Goal: Information Seeking & Learning: Understand process/instructions

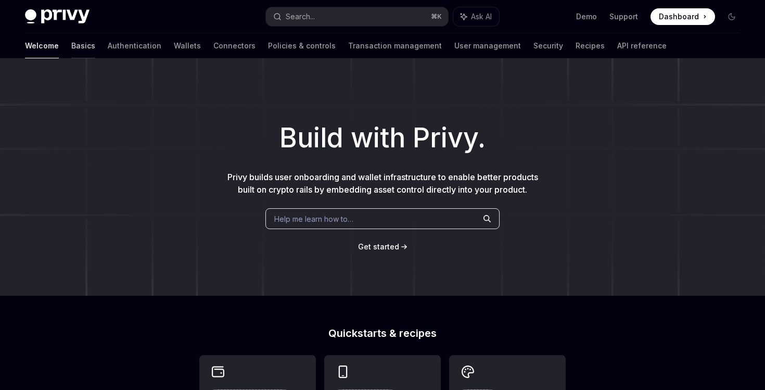
click at [71, 45] on link "Basics" at bounding box center [83, 45] width 24 height 25
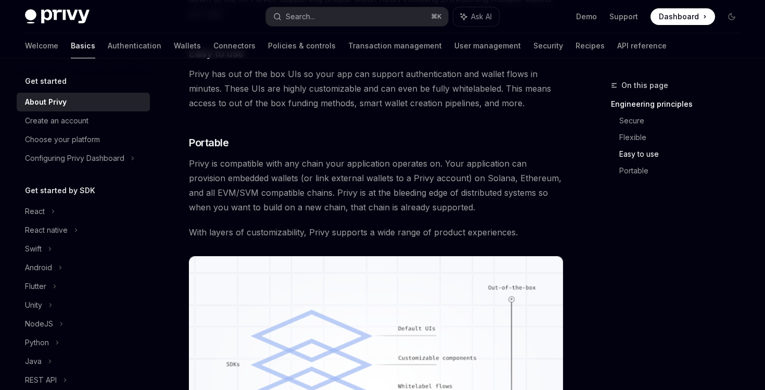
scroll to position [722, 0]
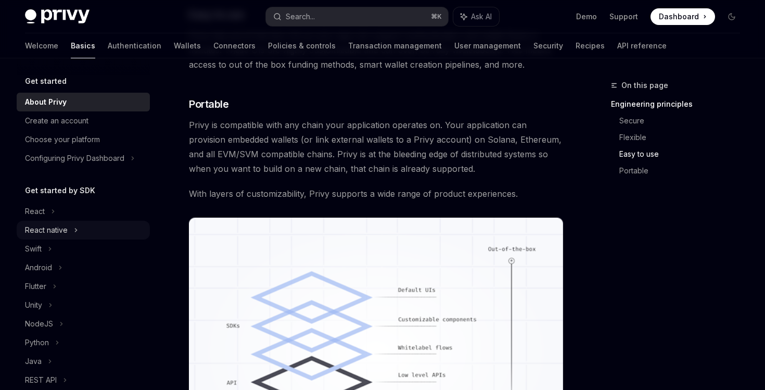
click at [58, 230] on div "React native" at bounding box center [46, 230] width 43 height 12
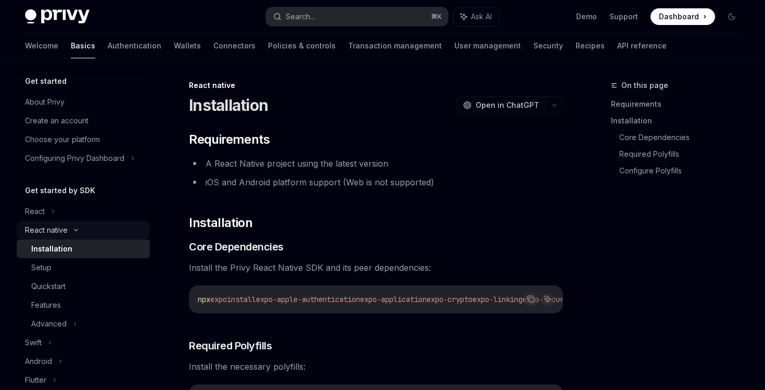
type textarea "*"
click at [528, 298] on icon "Copy the contents from the code block" at bounding box center [531, 299] width 8 height 8
click at [530, 297] on icon "Copy the contents from the code block" at bounding box center [532, 299] width 5 height 5
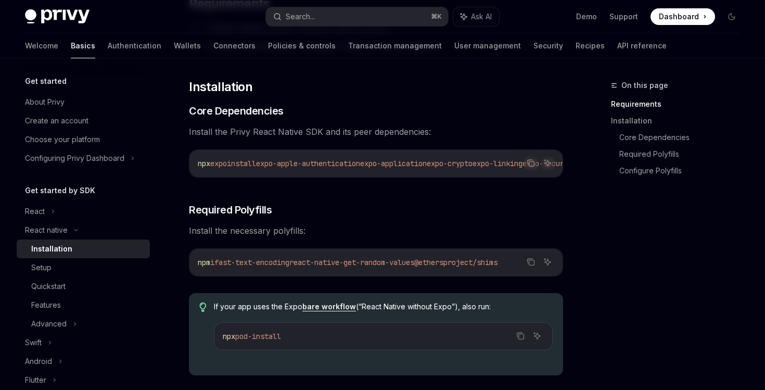
scroll to position [152, 0]
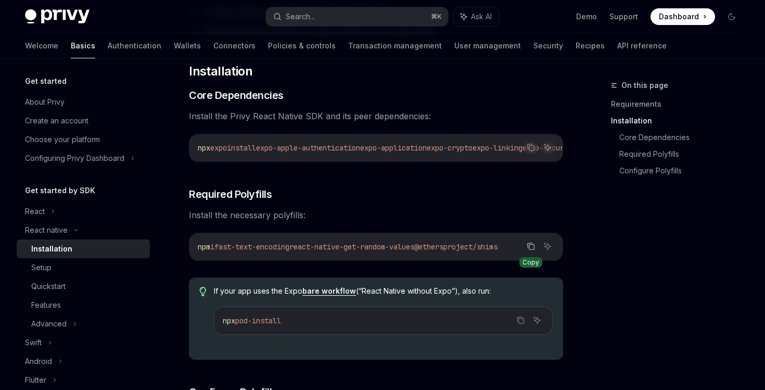
click at [536, 252] on button "Copy the contents from the code block" at bounding box center [531, 247] width 14 height 14
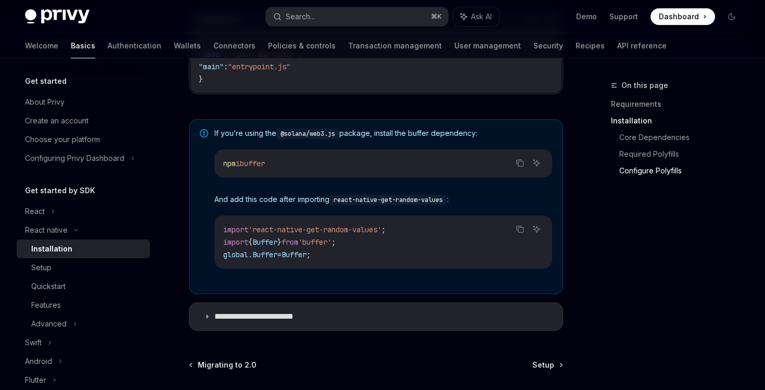
scroll to position [837, 0]
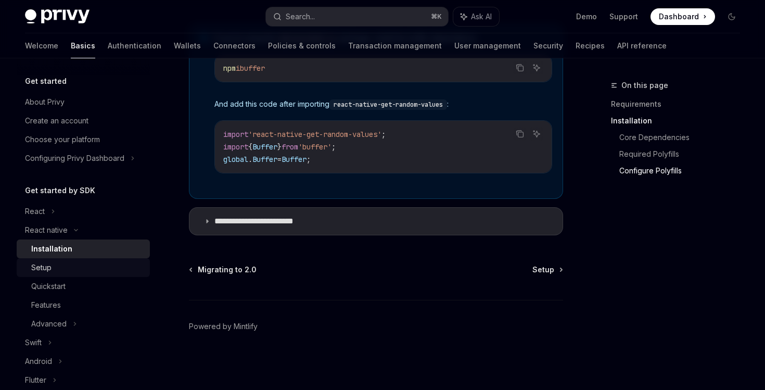
click at [67, 267] on div "Setup" at bounding box center [87, 267] width 112 height 12
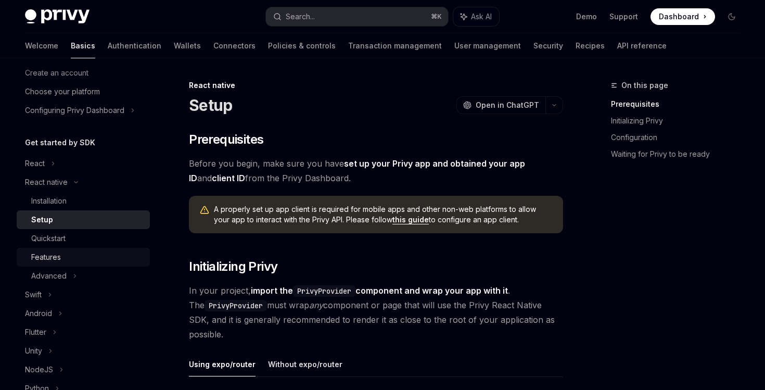
scroll to position [49, 0]
click at [52, 159] on icon at bounding box center [53, 162] width 4 height 12
type textarea "*"
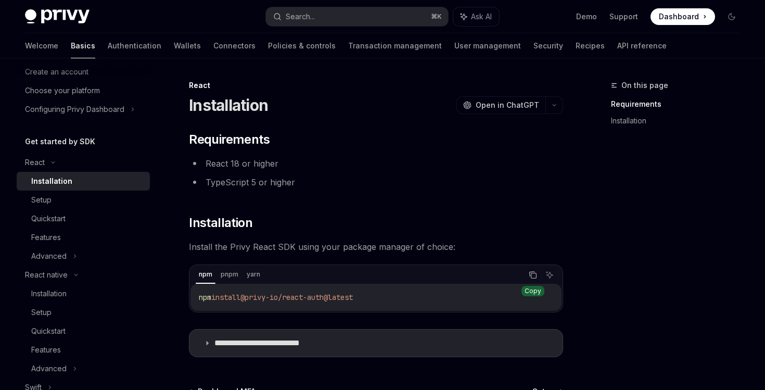
click at [534, 274] on icon "Copy the contents from the code block" at bounding box center [533, 275] width 8 height 8
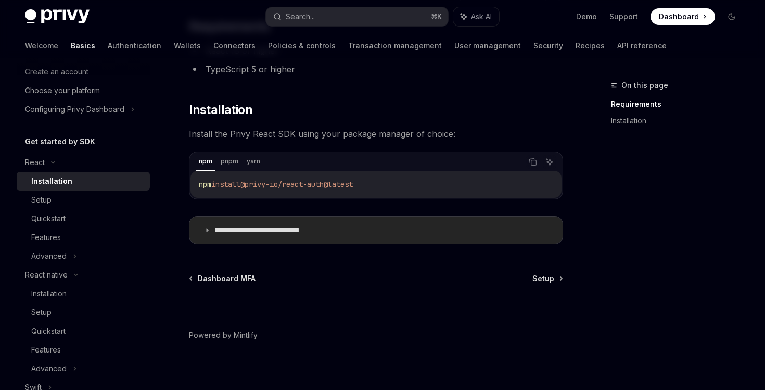
scroll to position [112, 0]
click at [209, 226] on summary "**********" at bounding box center [376, 230] width 373 height 27
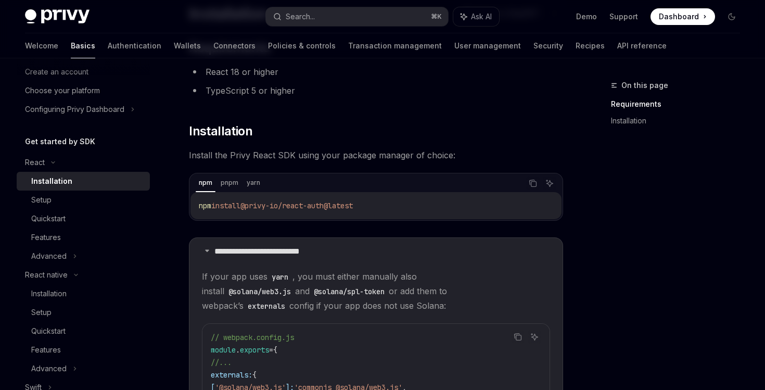
scroll to position [79, 0]
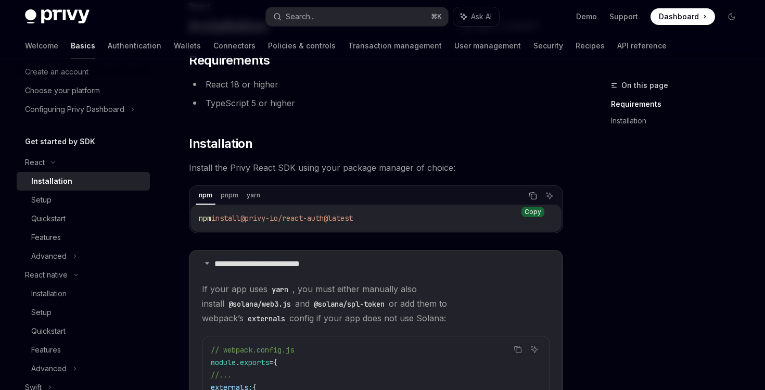
click at [528, 198] on button "Copy the contents from the code block" at bounding box center [533, 196] width 14 height 14
click at [27, 276] on div "React native" at bounding box center [46, 275] width 43 height 12
click at [55, 272] on div "React native" at bounding box center [46, 275] width 43 height 12
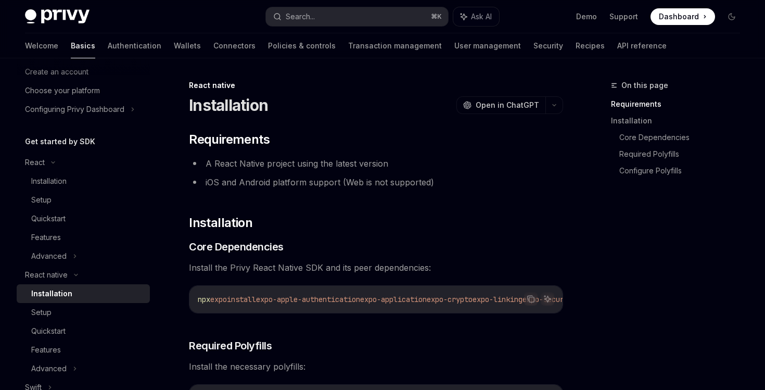
click at [47, 289] on div "Installation" at bounding box center [51, 293] width 41 height 12
type textarea "*"
click at [664, 17] on span "Dashboard" at bounding box center [679, 16] width 40 height 10
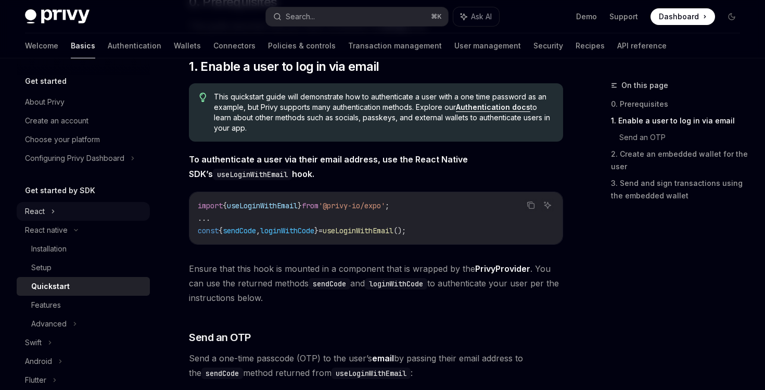
scroll to position [174, 0]
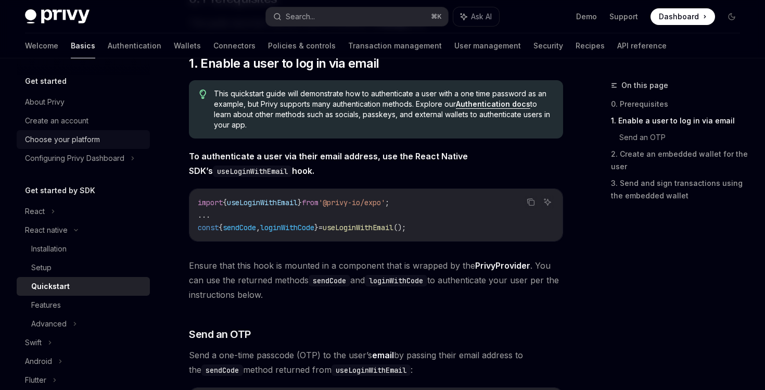
click at [89, 143] on div "Choose your platform" at bounding box center [62, 139] width 75 height 12
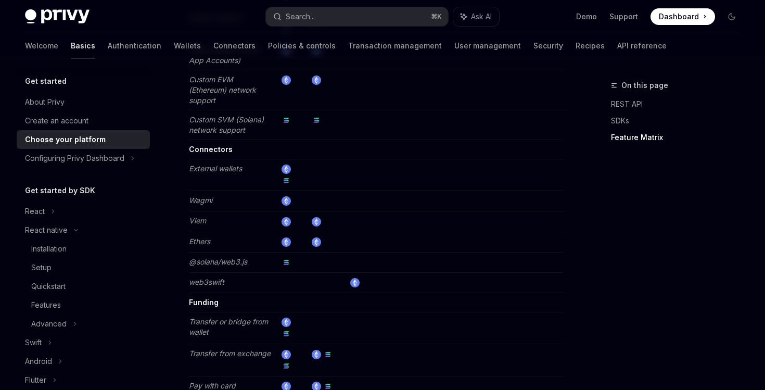
scroll to position [1920, 0]
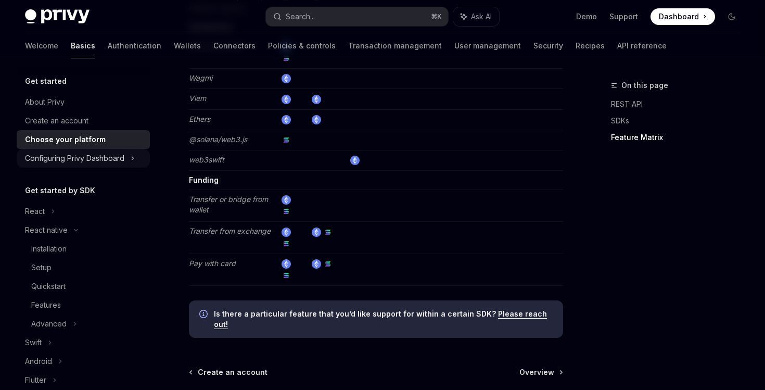
click at [80, 155] on div "Configuring Privy Dashboard" at bounding box center [74, 158] width 99 height 12
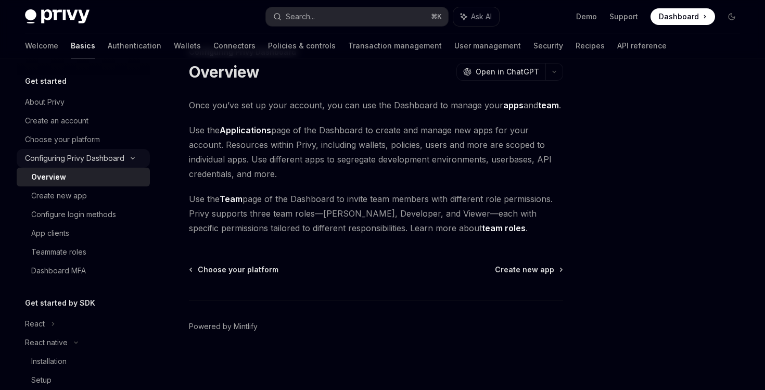
scroll to position [33, 0]
click at [93, 200] on div "Create new app" at bounding box center [87, 196] width 112 height 12
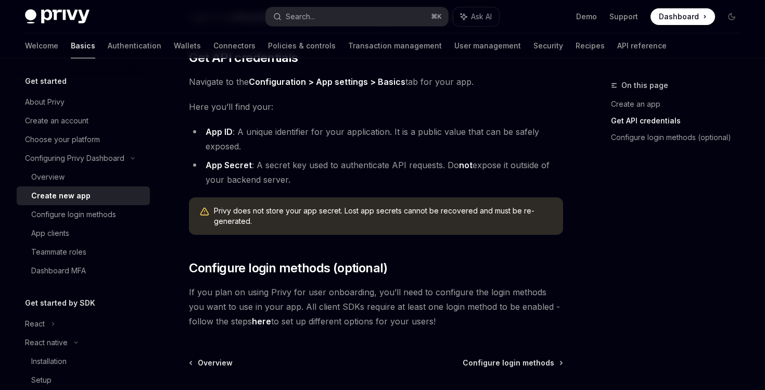
scroll to position [246, 0]
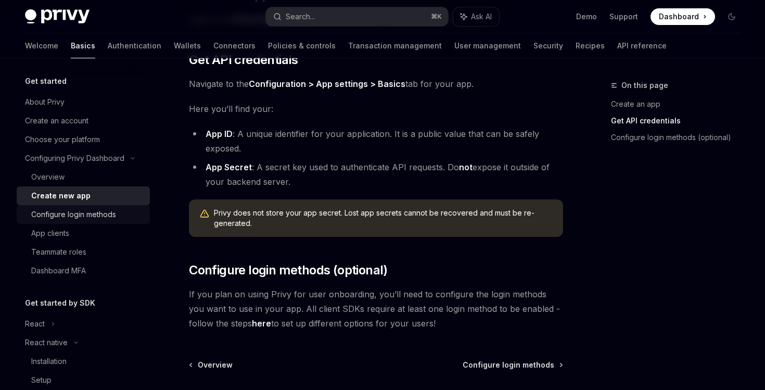
click at [138, 206] on link "Configure login methods" at bounding box center [83, 214] width 133 height 19
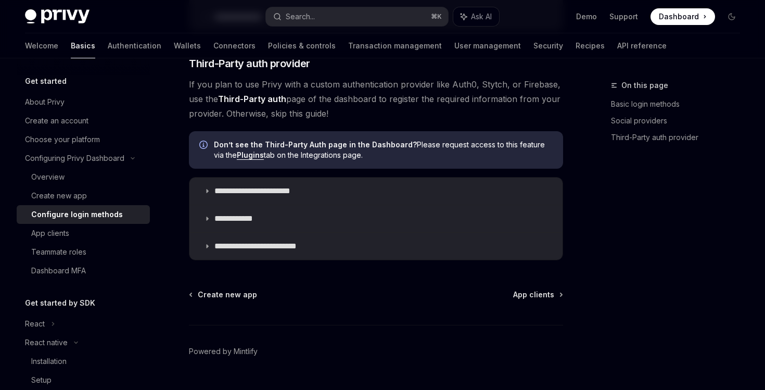
scroll to position [583, 0]
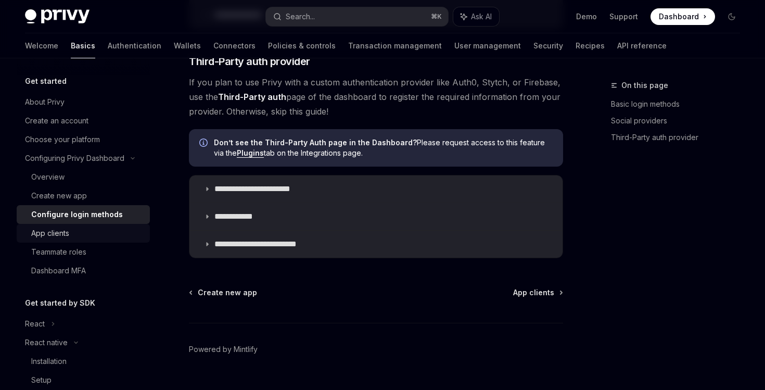
click at [87, 236] on div "App clients" at bounding box center [87, 233] width 112 height 12
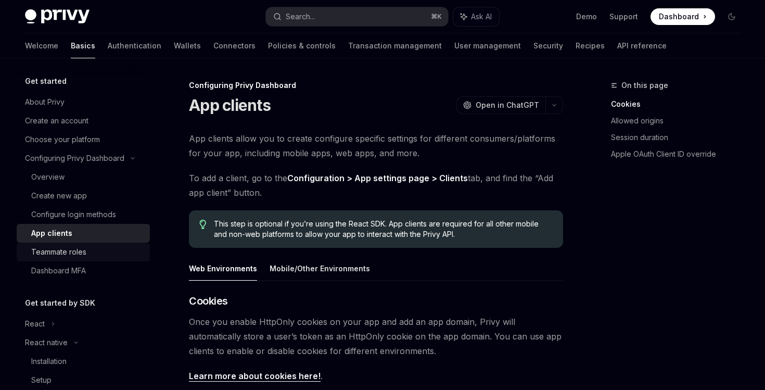
click at [106, 247] on div "Teammate roles" at bounding box center [87, 252] width 112 height 12
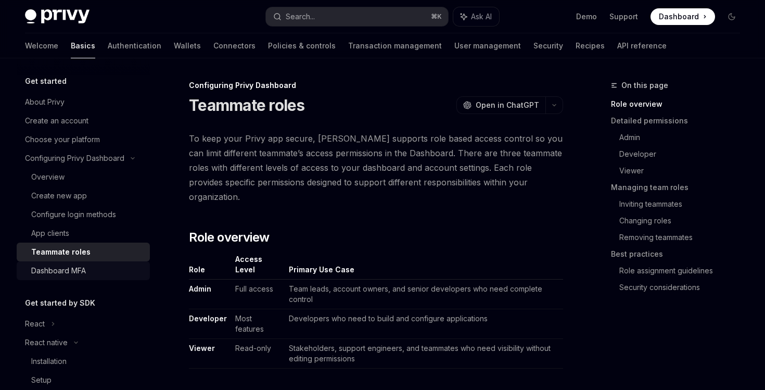
click at [99, 267] on div "Dashboard MFA" at bounding box center [87, 271] width 112 height 12
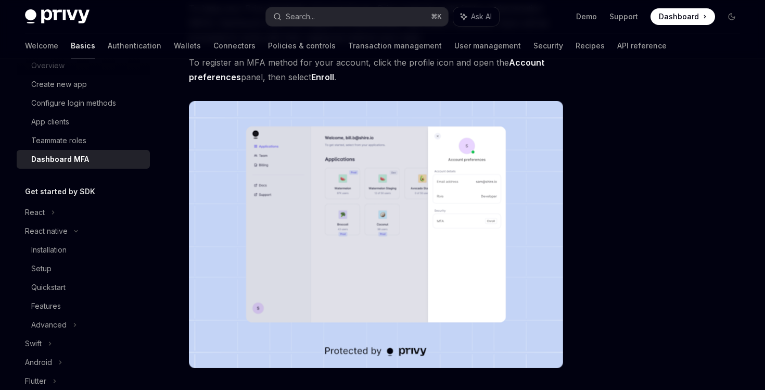
scroll to position [141, 0]
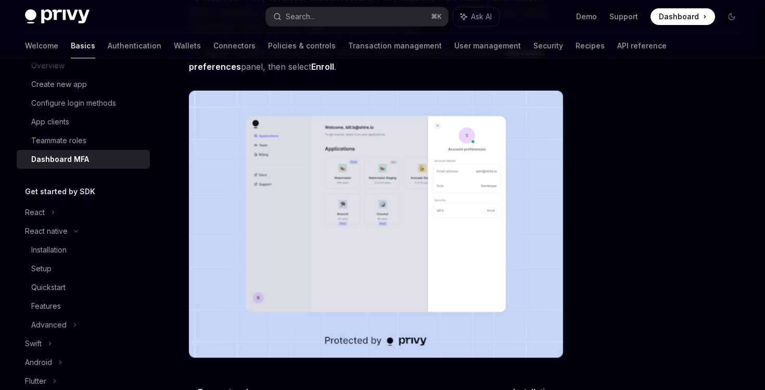
click at [95, 195] on div "Get started by SDK" at bounding box center [83, 191] width 133 height 12
click at [76, 191] on h5 "Get started by SDK" at bounding box center [60, 191] width 70 height 12
click at [48, 230] on div "React native" at bounding box center [46, 231] width 43 height 12
click at [50, 229] on div "React native" at bounding box center [46, 231] width 43 height 12
type textarea "*"
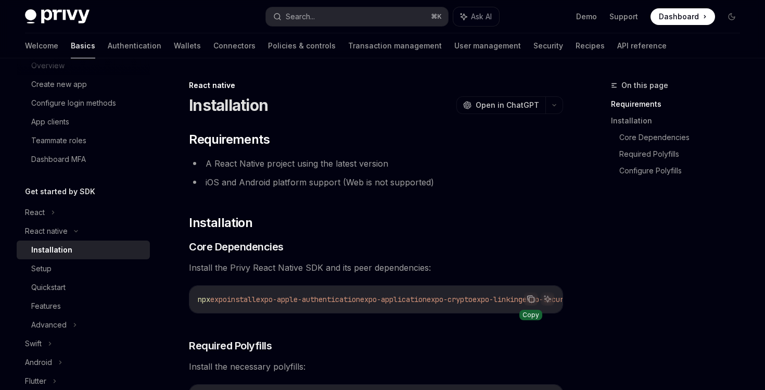
click at [528, 299] on icon "Copy the contents from the code block" at bounding box center [530, 298] width 5 height 5
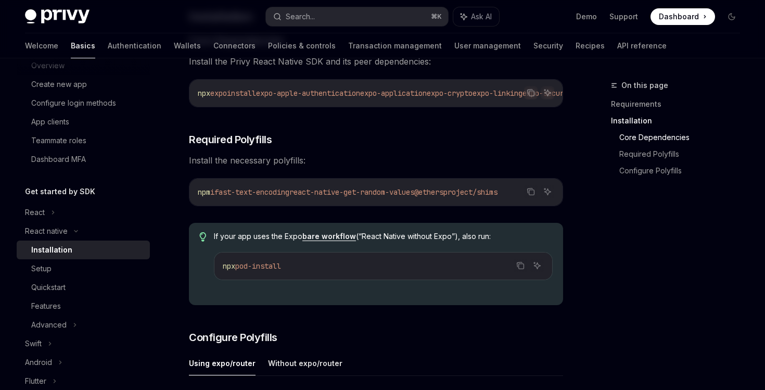
scroll to position [208, 0]
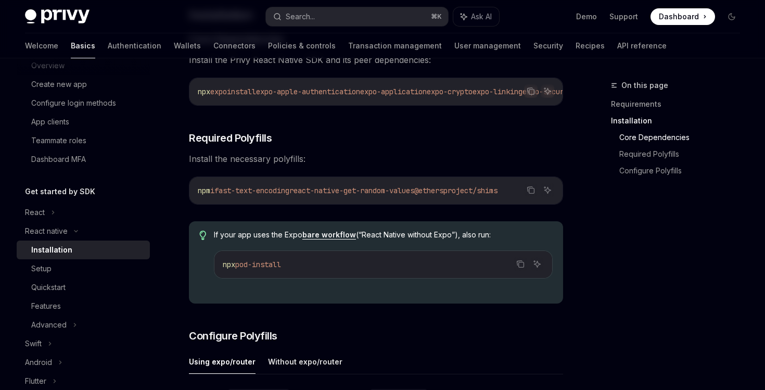
click at [540, 195] on code "npm i fast-text-encoding react-native-get-random-values @ethersproject/shims" at bounding box center [376, 190] width 357 height 12
click at [537, 195] on button "Copy the contents from the code block" at bounding box center [531, 190] width 14 height 14
click at [330, 240] on link "bare workflow" at bounding box center [330, 234] width 54 height 9
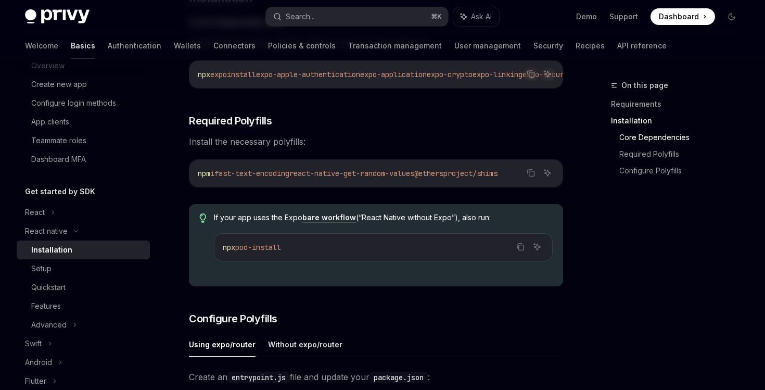
scroll to position [224, 0]
click at [531, 178] on icon "Copy the contents from the code block" at bounding box center [531, 173] width 8 height 8
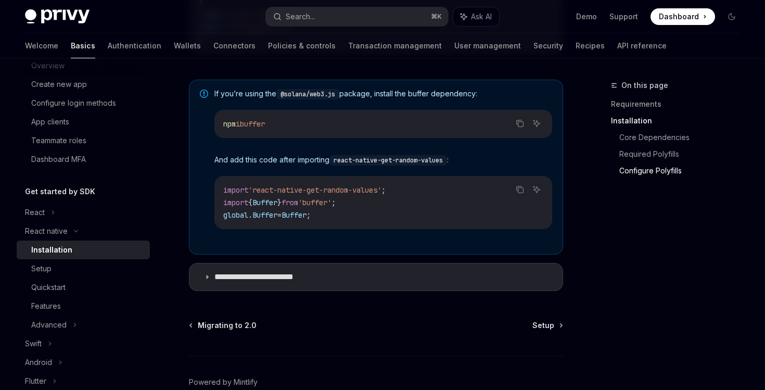
scroll to position [780, 0]
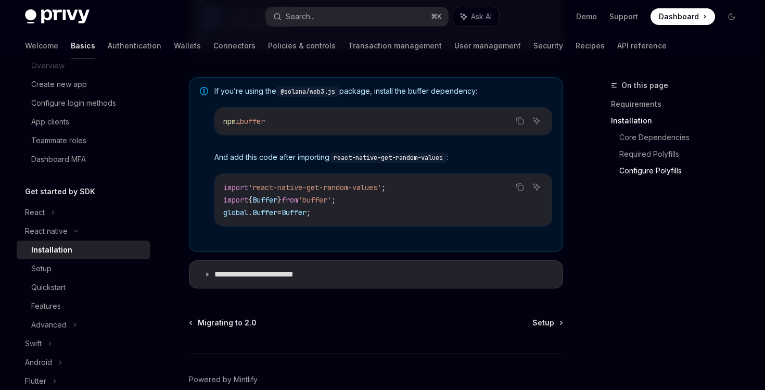
click at [513, 132] on div "npm i buffer" at bounding box center [383, 121] width 337 height 27
click at [524, 116] on div "npm i buffer" at bounding box center [383, 121] width 337 height 27
click at [524, 120] on button "Copy the contents from the code block" at bounding box center [520, 121] width 14 height 14
click at [245, 323] on span "Migrating to 2.0" at bounding box center [227, 323] width 59 height 10
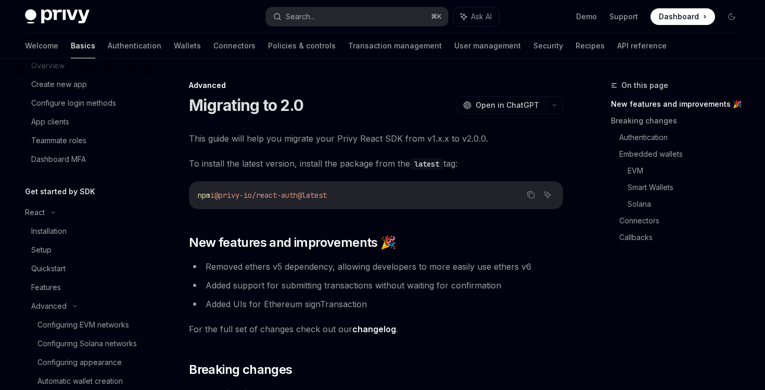
scroll to position [287, 0]
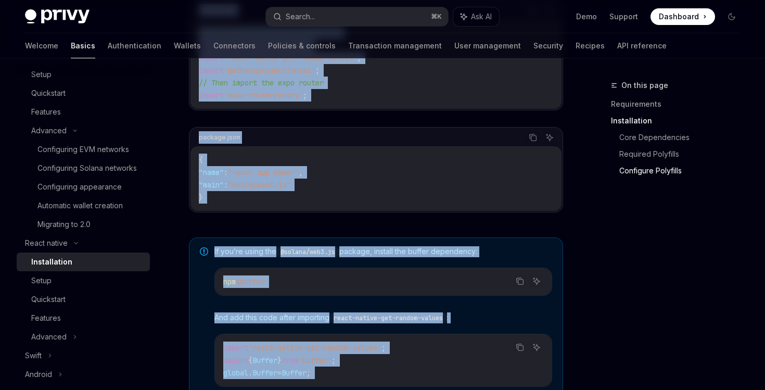
scroll to position [837, 0]
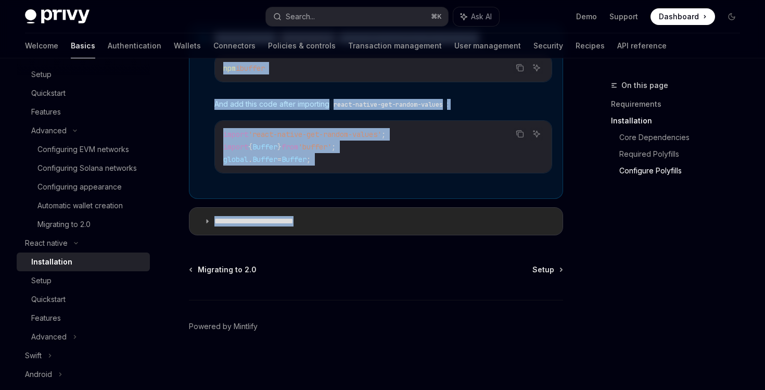
drag, startPoint x: 191, startPoint y: 99, endPoint x: 357, endPoint y: 230, distance: 211.3
click at [205, 219] on icon at bounding box center [207, 221] width 6 height 6
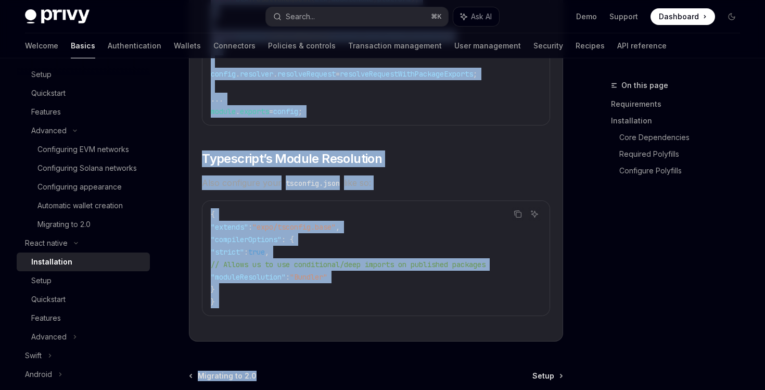
scroll to position [1952, 0]
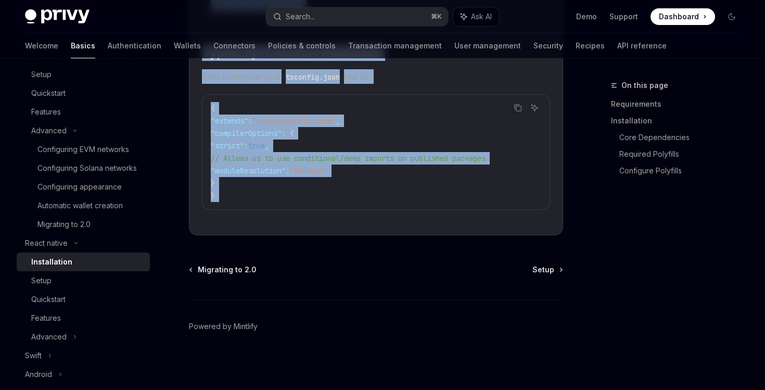
drag, startPoint x: 191, startPoint y: 101, endPoint x: 355, endPoint y: 239, distance: 214.7
copy div "Installation OpenAI Open in ChatGPT OpenAI Open in ChatGPT ​ Requirements A Rea…"
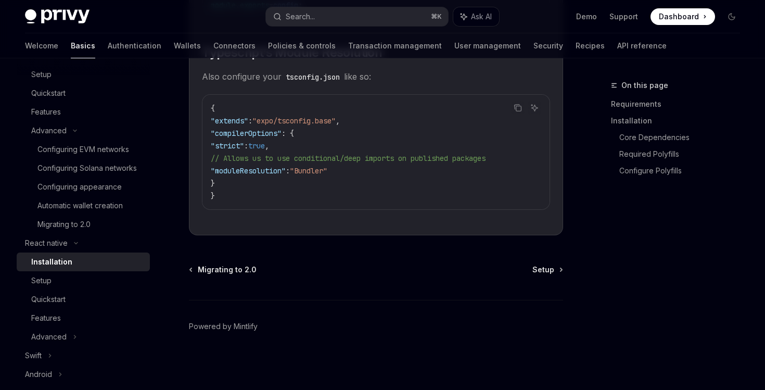
click at [549, 267] on span "Setup" at bounding box center [544, 270] width 22 height 10
type textarea "*"
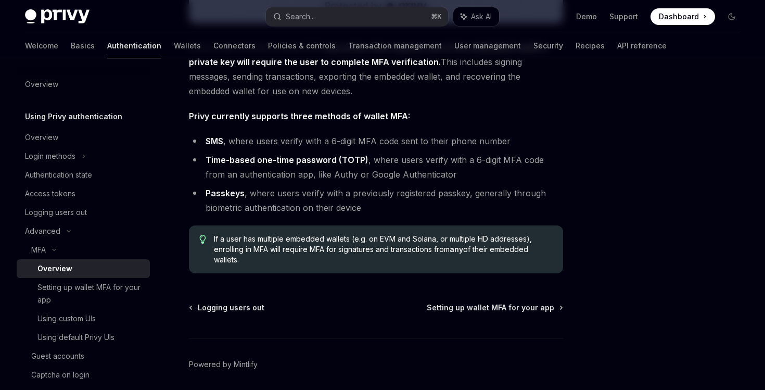
scroll to position [473, 0]
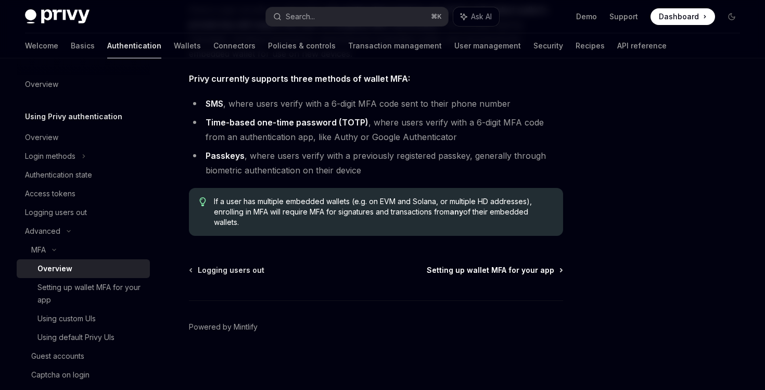
click at [487, 267] on span "Setting up wallet MFA for your app" at bounding box center [491, 270] width 128 height 10
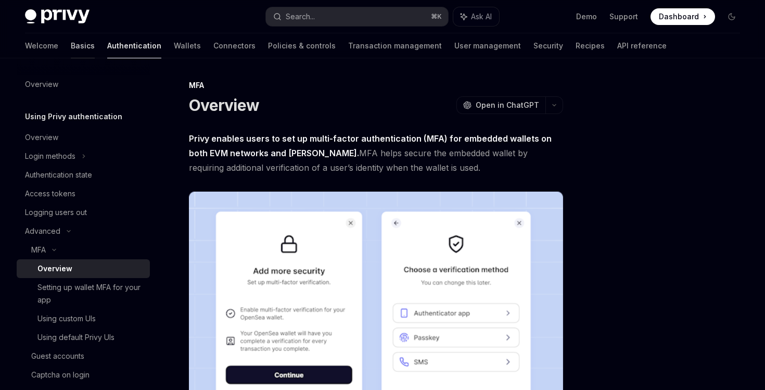
click at [71, 46] on link "Basics" at bounding box center [83, 45] width 24 height 25
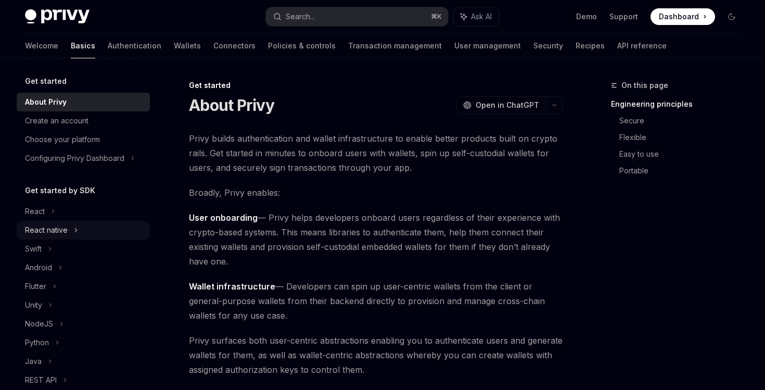
click at [52, 227] on div "React native" at bounding box center [46, 230] width 43 height 12
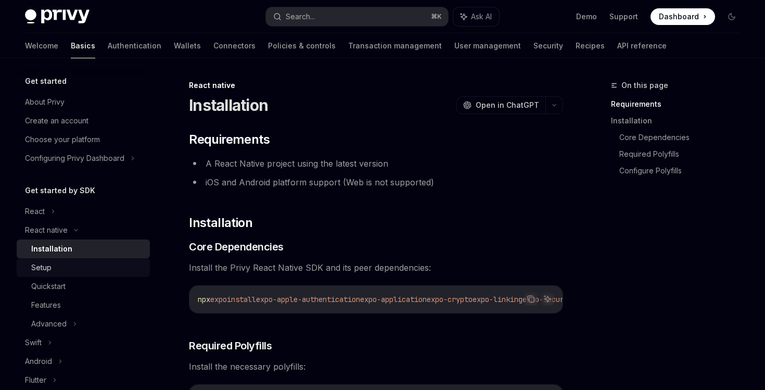
click at [48, 267] on div "Setup" at bounding box center [41, 267] width 20 height 12
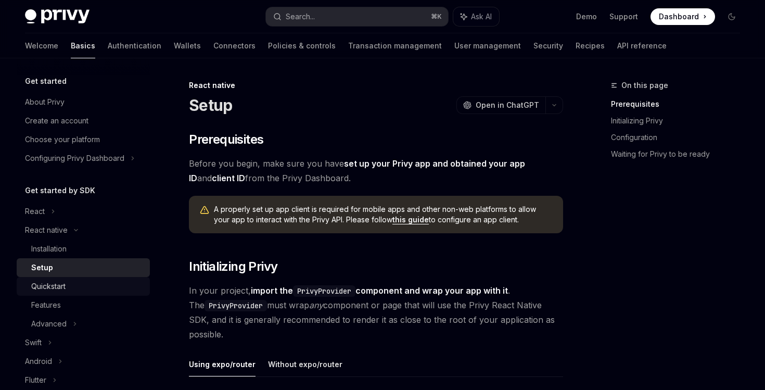
click at [48, 284] on div "Quickstart" at bounding box center [48, 286] width 34 height 12
type textarea "*"
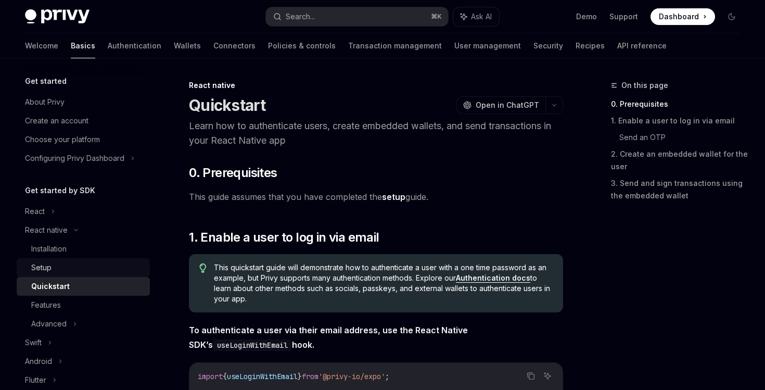
click at [90, 268] on div "Setup" at bounding box center [87, 267] width 112 height 12
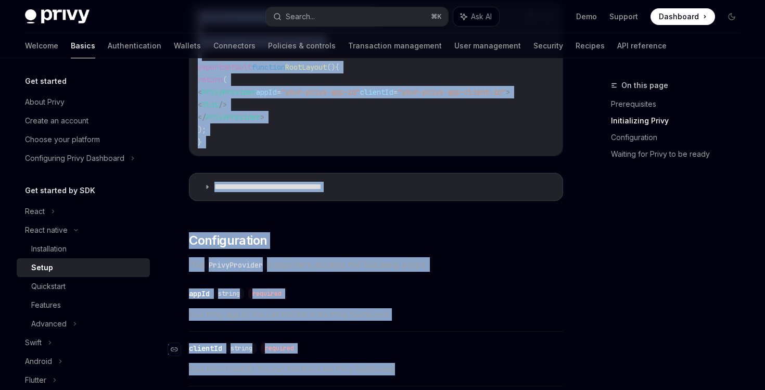
scroll to position [416, 0]
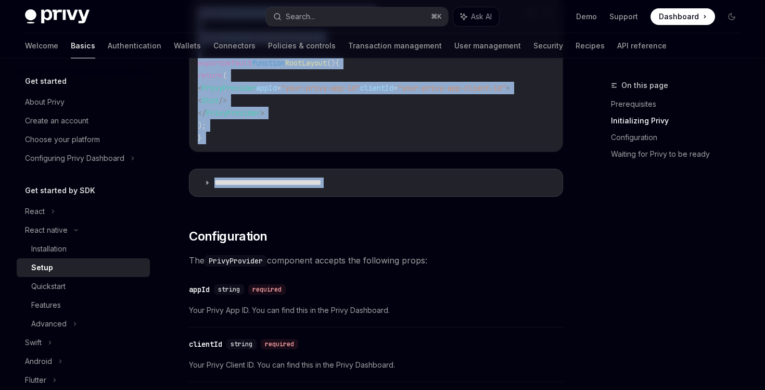
drag, startPoint x: 192, startPoint y: 95, endPoint x: 311, endPoint y: 219, distance: 172.0
click at [311, 219] on div "​ Prerequisites Before you begin, make sure you have set up your Privy app and …" at bounding box center [376, 284] width 374 height 1136
click at [210, 181] on summary "**********" at bounding box center [376, 182] width 373 height 27
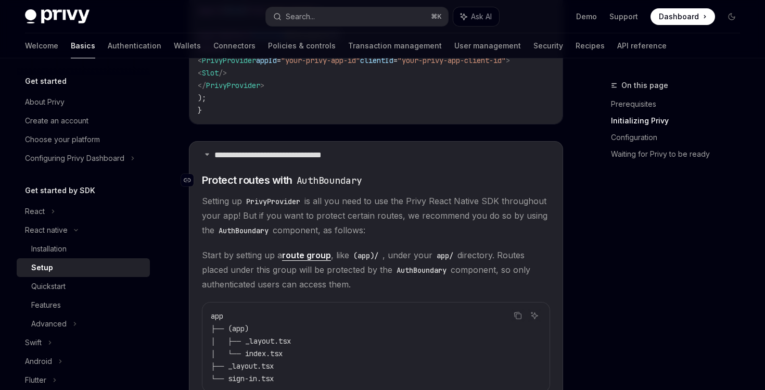
scroll to position [427, 0]
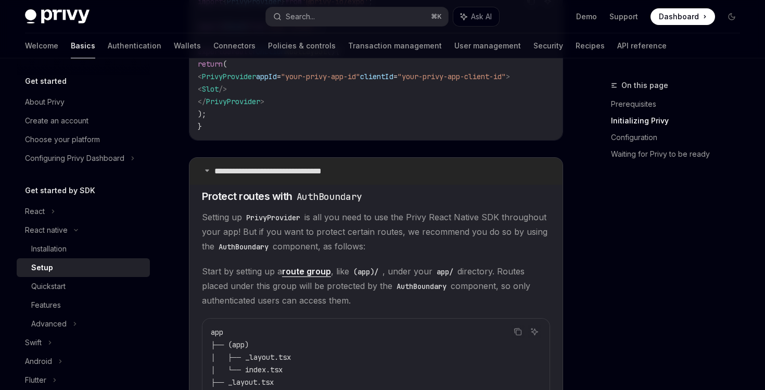
click at [206, 173] on icon at bounding box center [207, 170] width 6 height 6
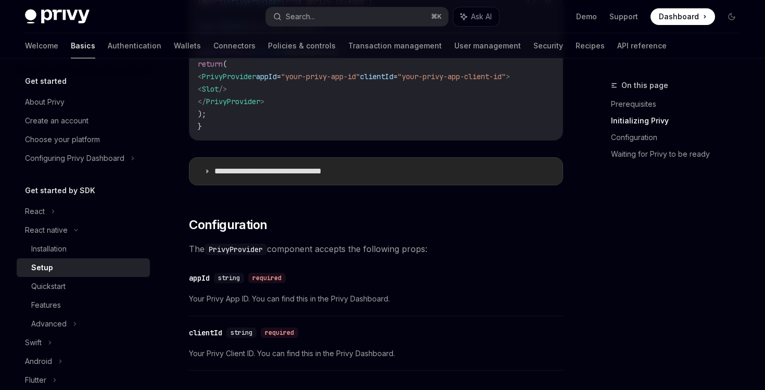
click at [212, 176] on summary "**********" at bounding box center [376, 171] width 373 height 27
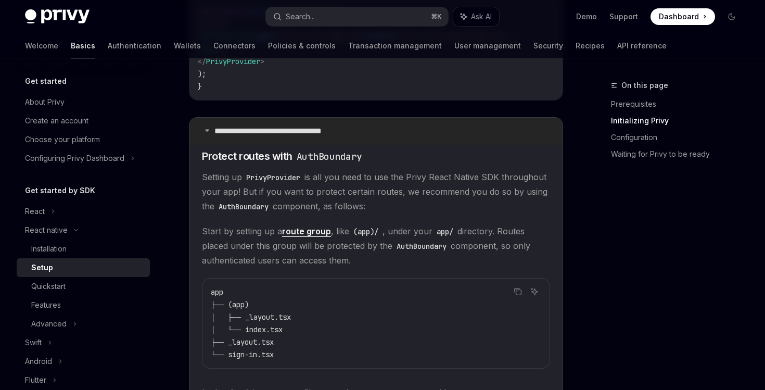
scroll to position [470, 0]
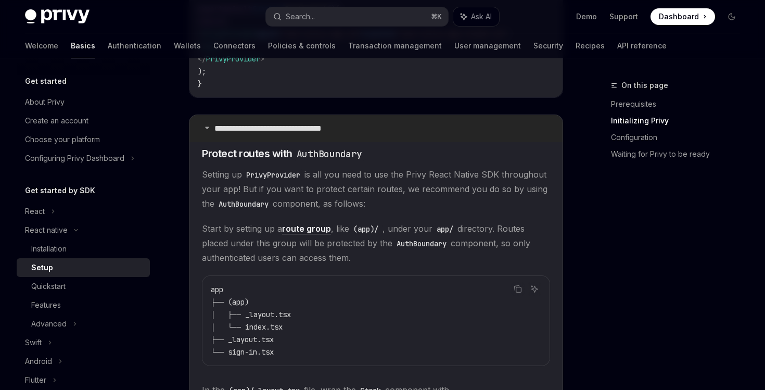
click at [220, 134] on p "**********" at bounding box center [285, 128] width 141 height 10
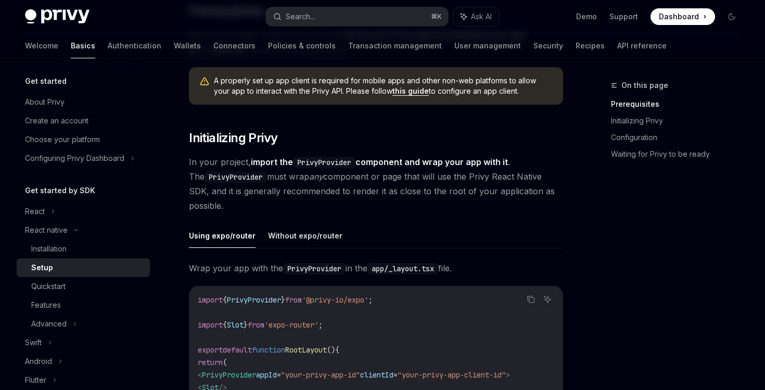
scroll to position [103, 0]
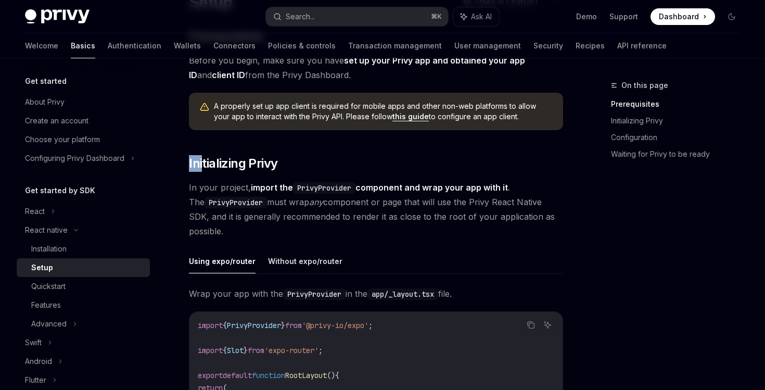
drag, startPoint x: 190, startPoint y: 162, endPoint x: 261, endPoint y: 218, distance: 90.5
click at [214, 165] on span "Initializing Privy" at bounding box center [233, 163] width 89 height 17
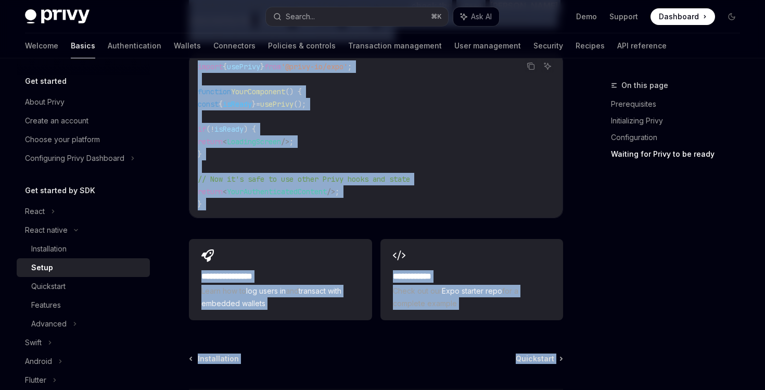
scroll to position [1036, 0]
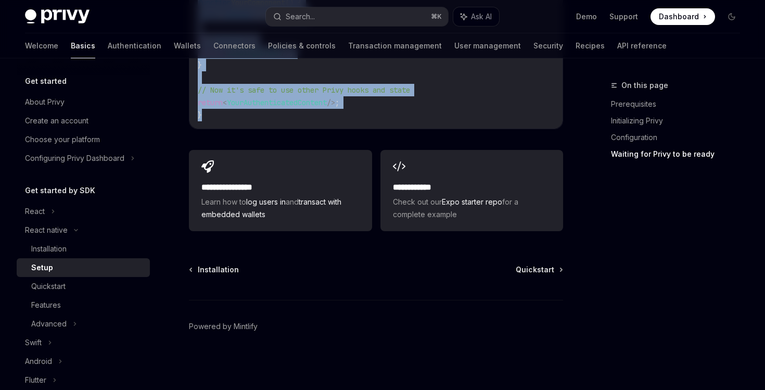
drag, startPoint x: 192, startPoint y: 85, endPoint x: 354, endPoint y: 122, distance: 166.2
copy div "**********"
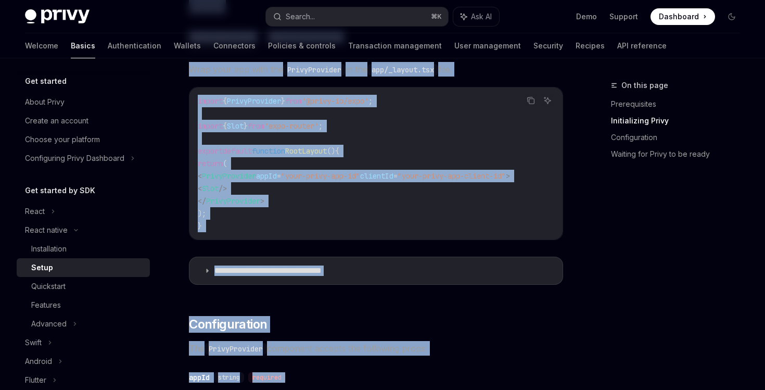
scroll to position [0, 0]
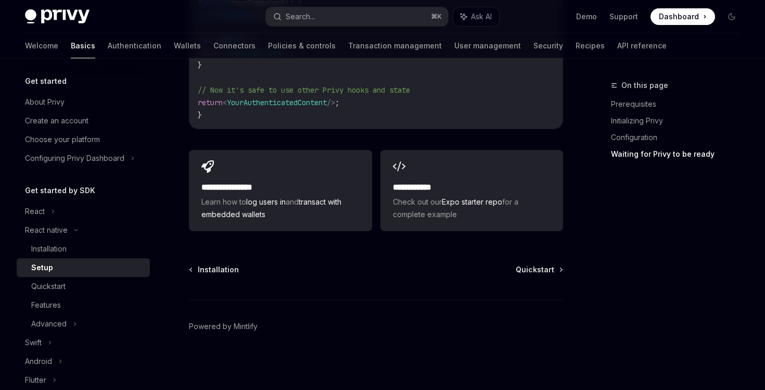
scroll to position [1036, 0]
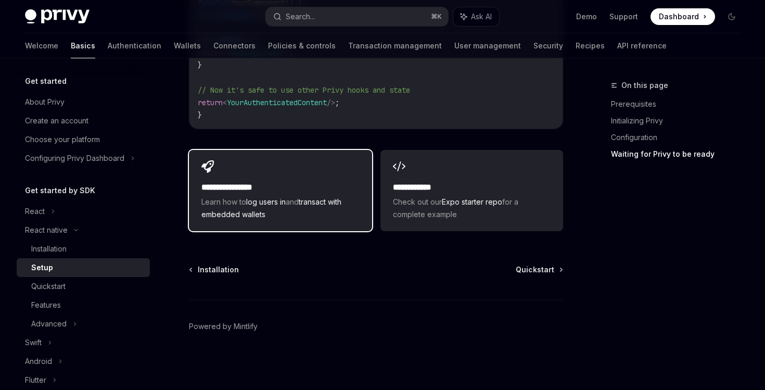
click at [336, 195] on div "**********" at bounding box center [281, 201] width 158 height 40
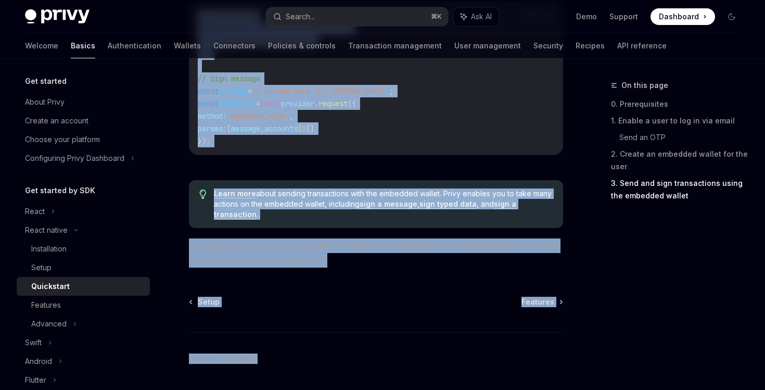
scroll to position [1644, 0]
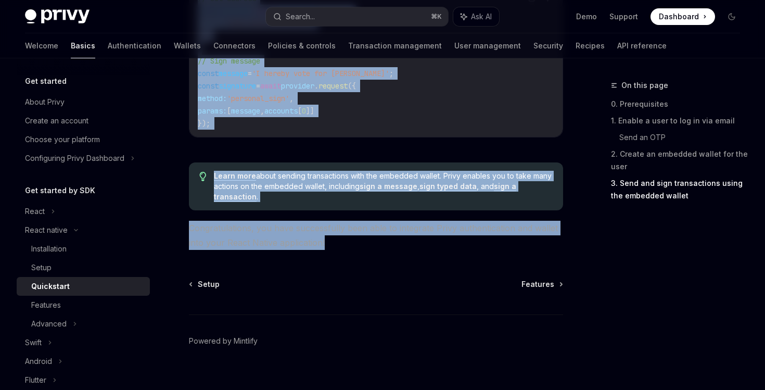
drag, startPoint x: 186, startPoint y: 106, endPoint x: 345, endPoint y: 228, distance: 200.2
copy div "Loremipsum DoloRS Amet co AdipISC Elits doe te incididuntut labor, etdolo magna…"
click at [47, 250] on div "Installation" at bounding box center [48, 249] width 35 height 12
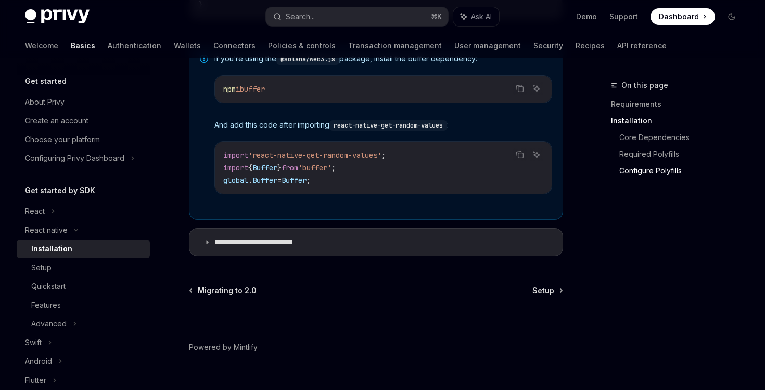
scroll to position [837, 0]
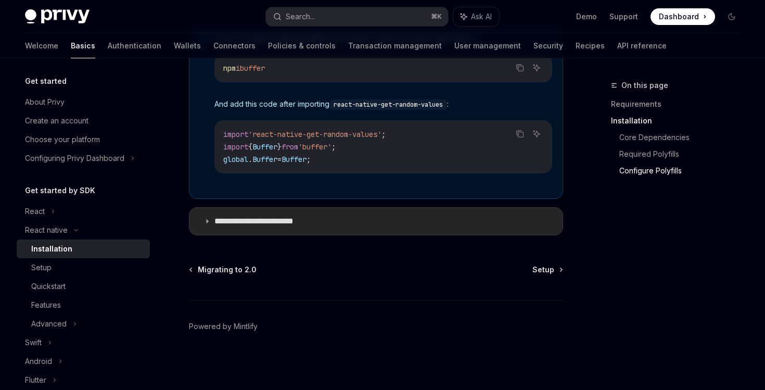
click at [241, 218] on p "**********" at bounding box center [265, 221] width 100 height 10
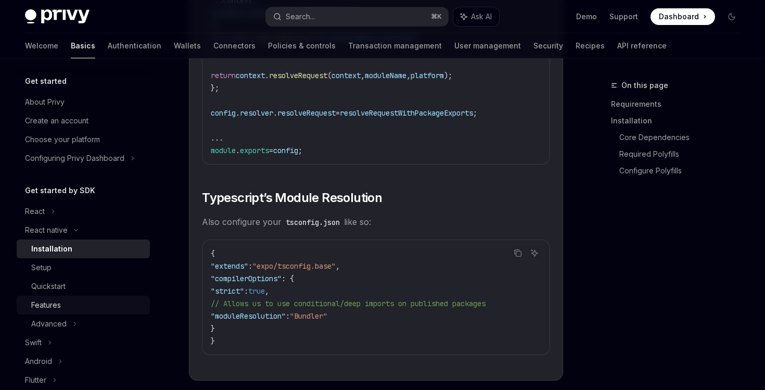
scroll to position [56, 0]
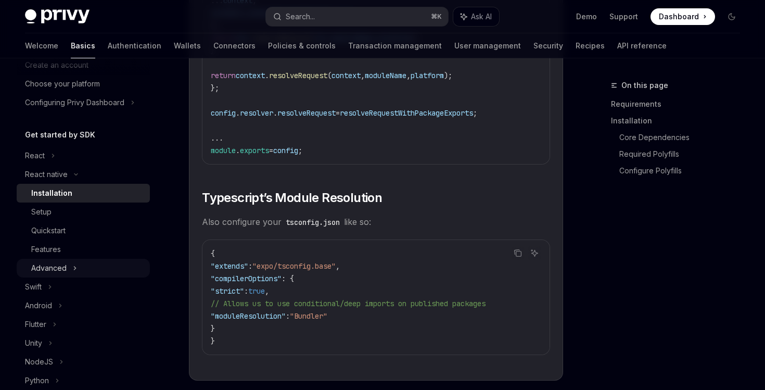
click at [69, 261] on div "Advanced" at bounding box center [83, 268] width 133 height 19
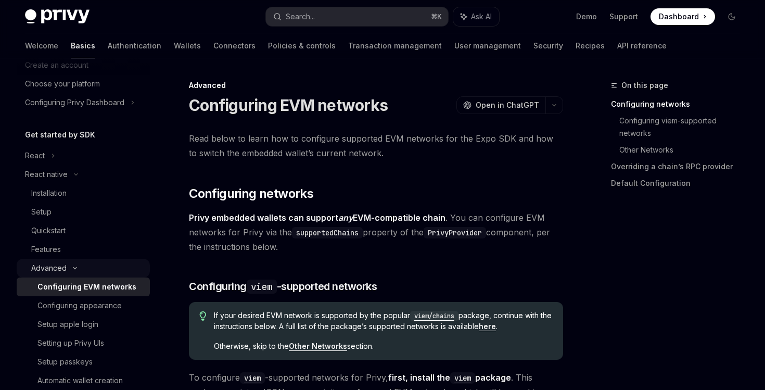
click at [57, 262] on div "Advanced" at bounding box center [48, 268] width 35 height 12
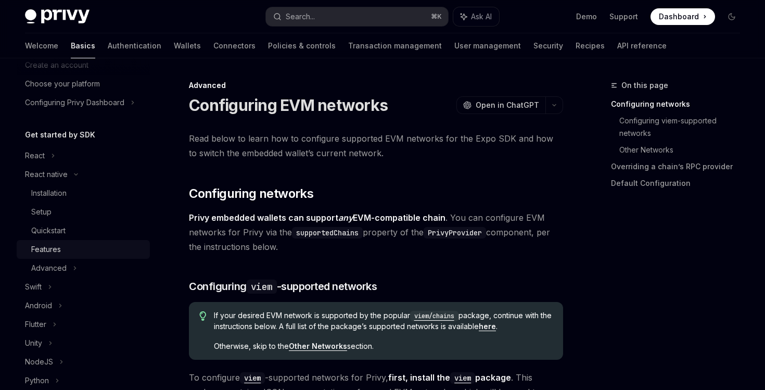
click at [58, 249] on div "Features" at bounding box center [46, 249] width 30 height 12
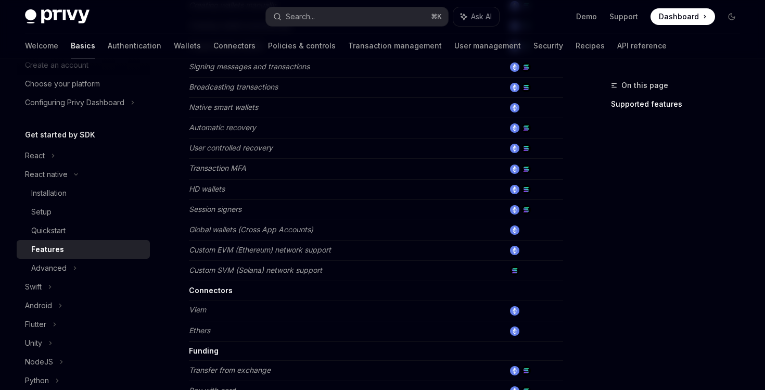
scroll to position [576, 0]
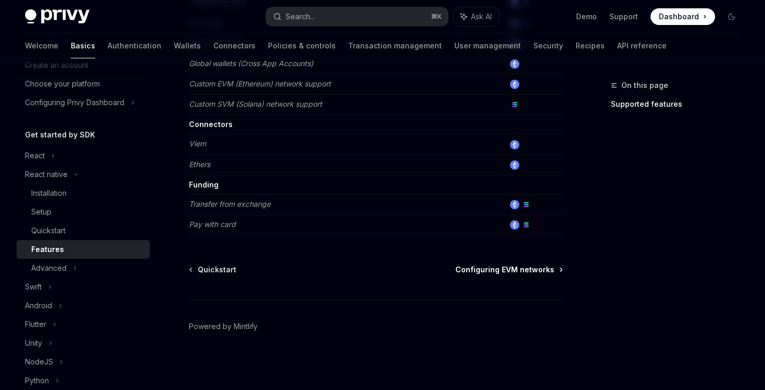
click at [486, 274] on span "Configuring EVM networks" at bounding box center [505, 270] width 99 height 10
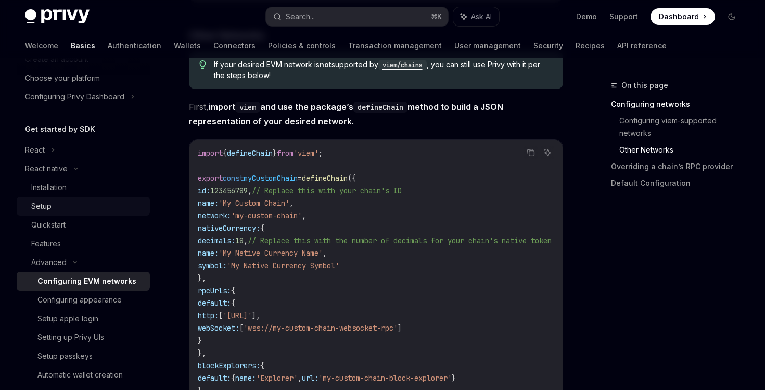
scroll to position [60, 0]
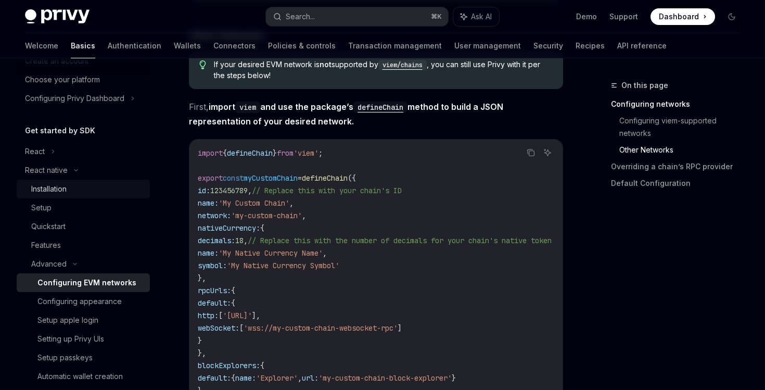
click at [67, 188] on div "Installation" at bounding box center [48, 189] width 35 height 12
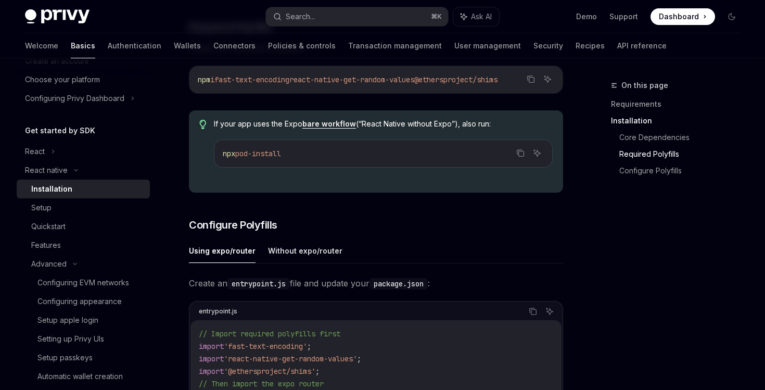
scroll to position [345, 0]
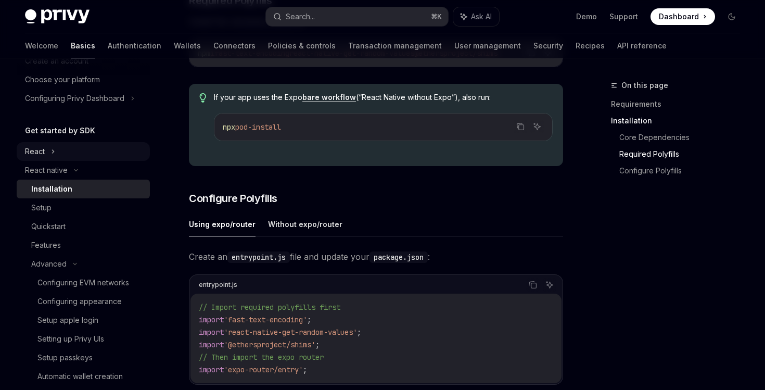
click at [54, 143] on div "React" at bounding box center [83, 151] width 133 height 19
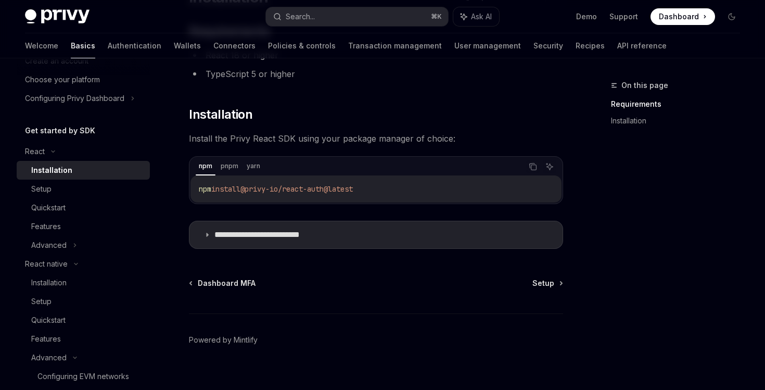
scroll to position [122, 0]
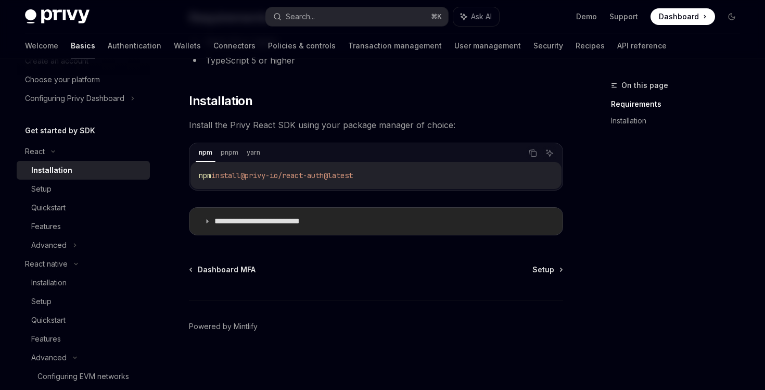
click at [207, 217] on summary "**********" at bounding box center [376, 221] width 373 height 27
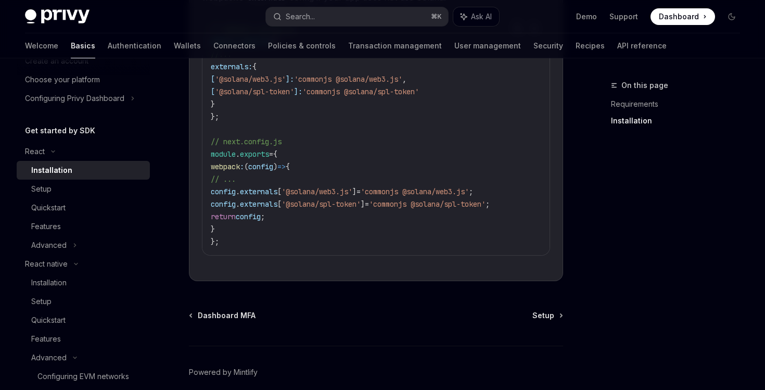
scroll to position [377, 0]
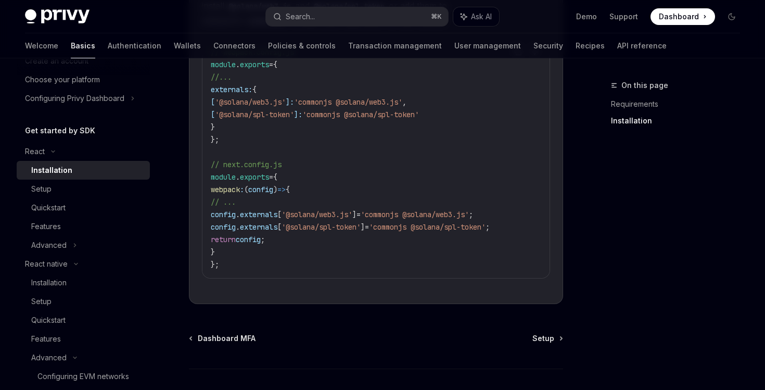
click at [548, 351] on div "Dashboard MFA Setup Powered by [PERSON_NAME]" at bounding box center [376, 395] width 374 height 125
click at [551, 344] on span "Setup" at bounding box center [544, 338] width 22 height 10
type textarea "*"
